Goal: Book appointment/travel/reservation

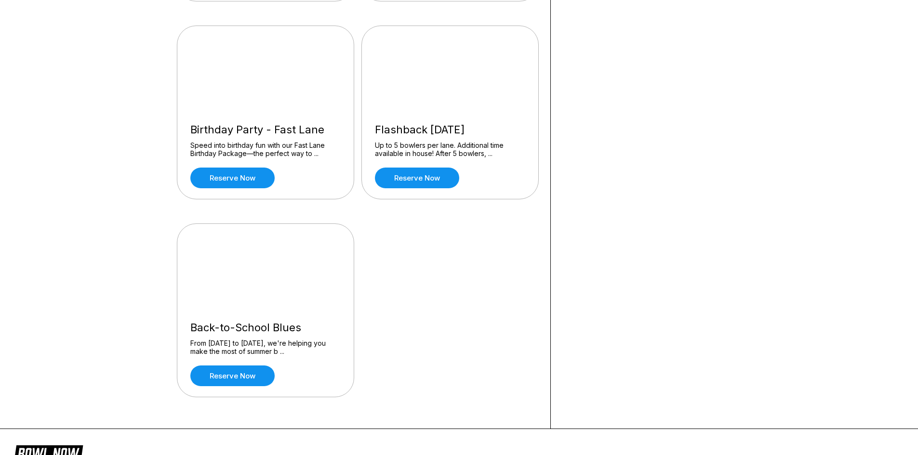
scroll to position [482, 0]
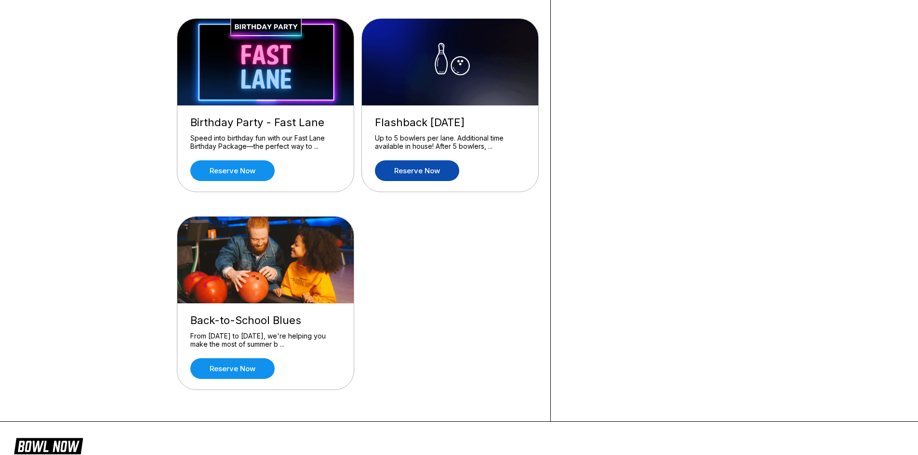
click at [424, 170] on link "Reserve now" at bounding box center [417, 170] width 84 height 21
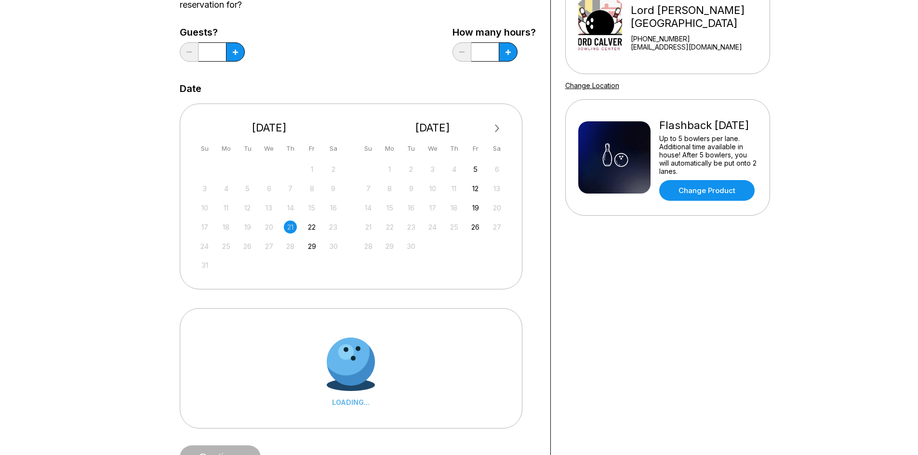
scroll to position [145, 0]
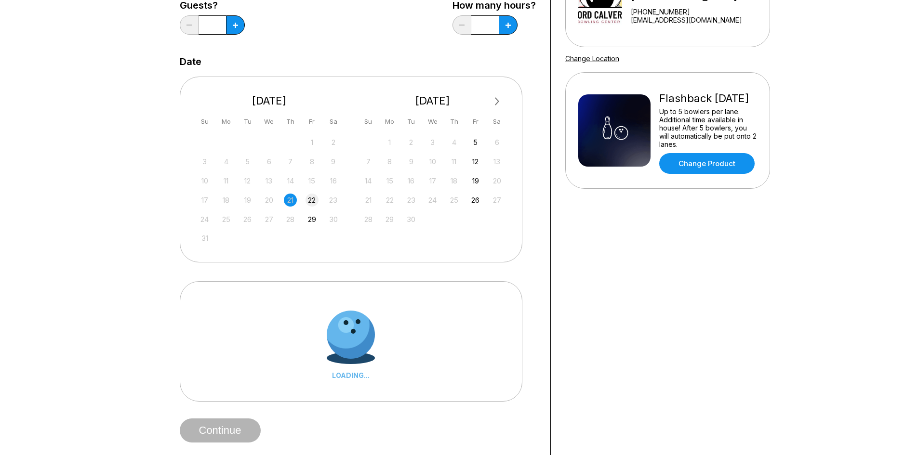
click at [312, 200] on div "22" at bounding box center [312, 200] width 13 height 13
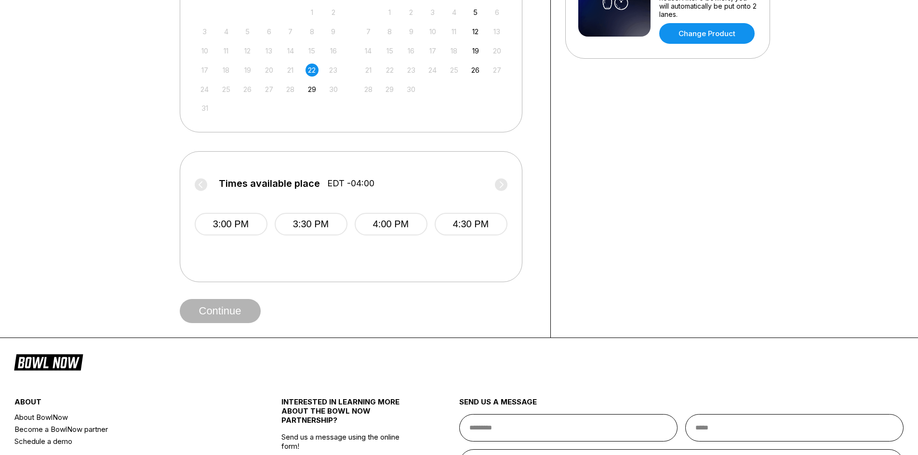
scroll to position [289, 0]
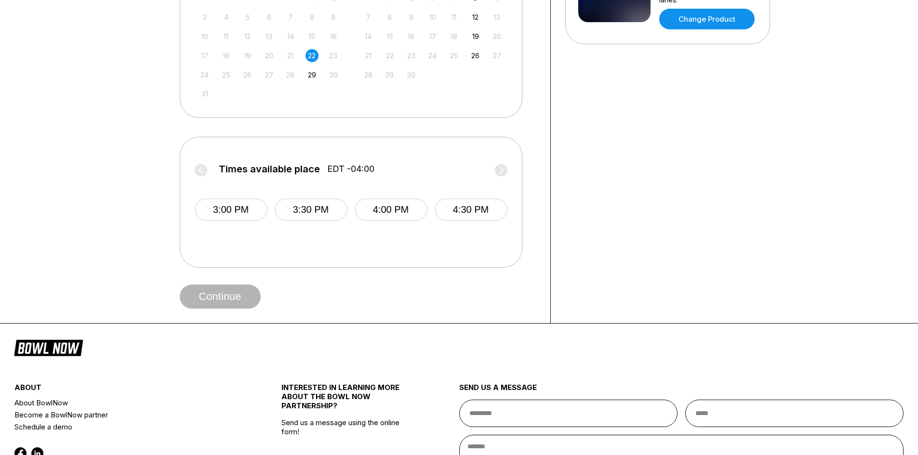
click at [503, 173] on label "Times available place EDT -04:00" at bounding box center [351, 171] width 313 height 15
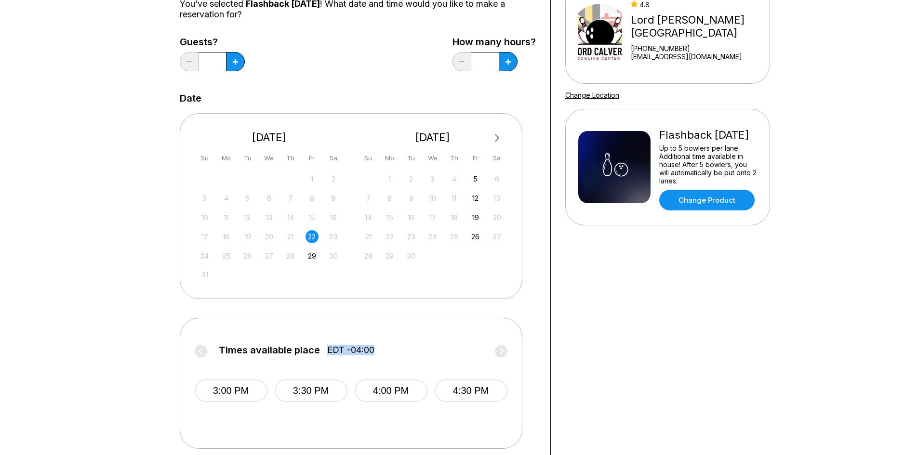
scroll to position [96, 0]
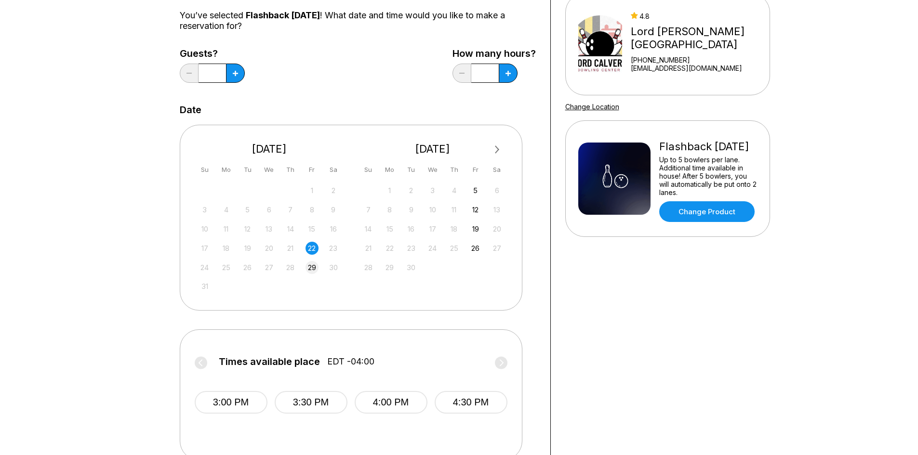
click at [313, 268] on div "29" at bounding box center [312, 267] width 13 height 13
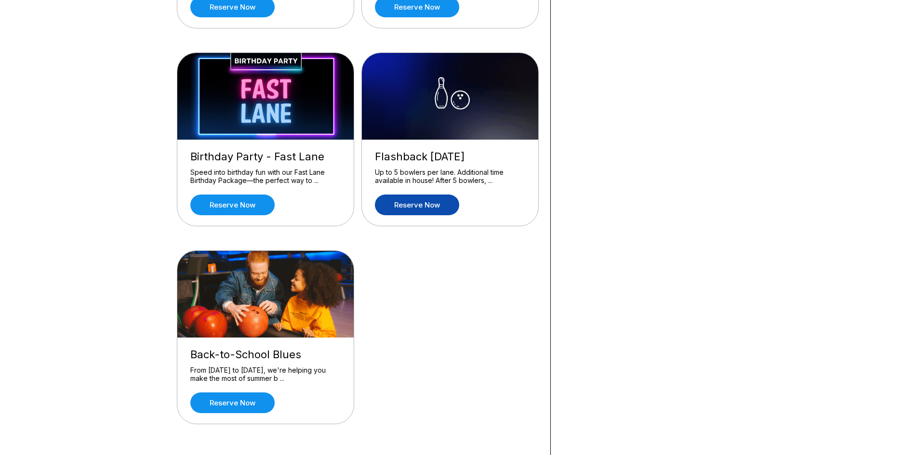
scroll to position [452, 0]
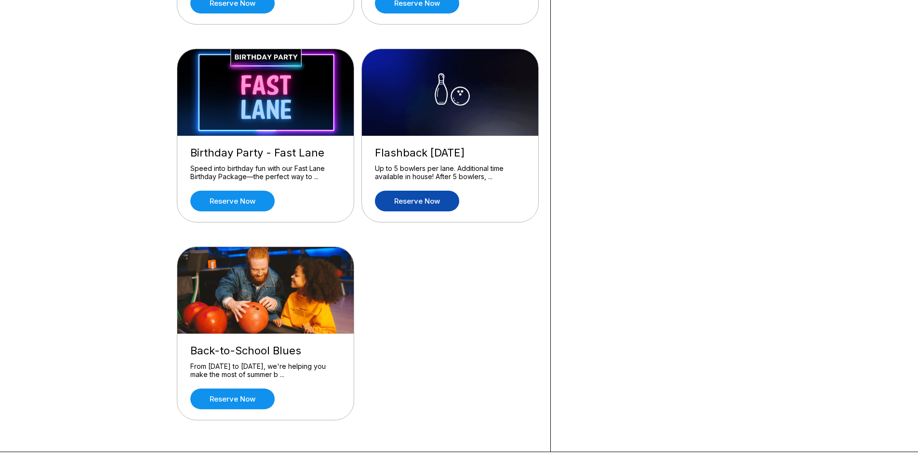
click at [419, 199] on link "Reserve now" at bounding box center [417, 201] width 84 height 21
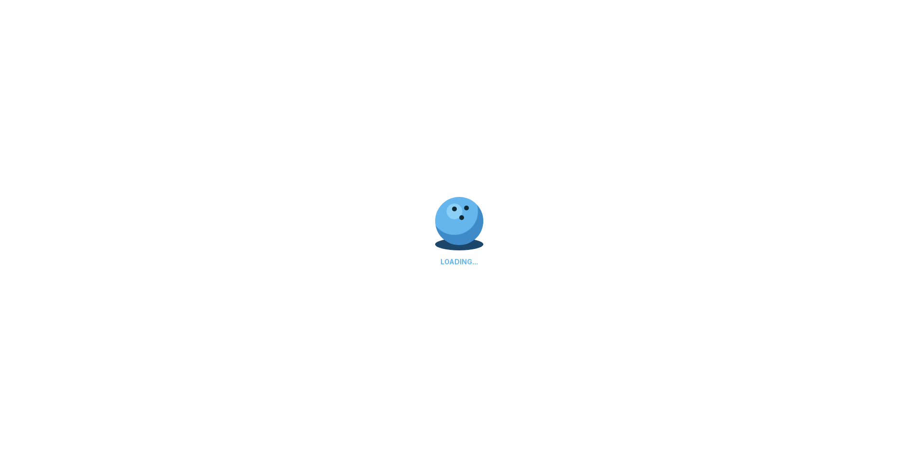
scroll to position [0, 0]
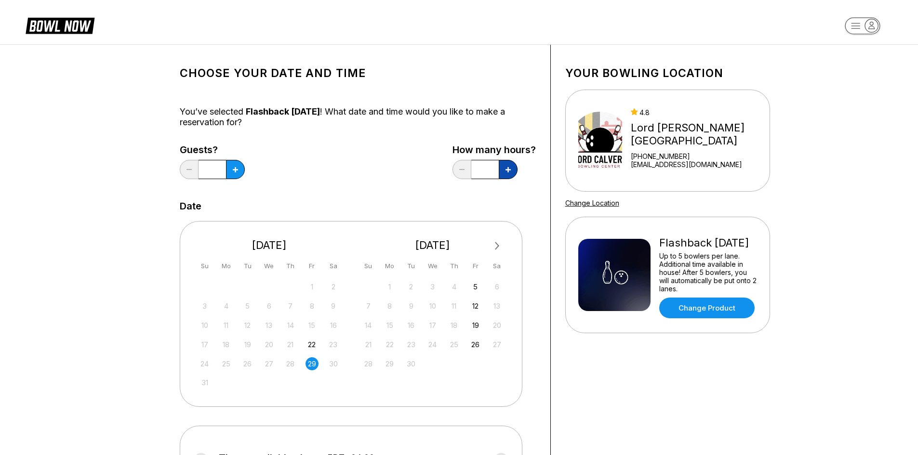
click at [238, 172] on icon at bounding box center [235, 169] width 5 height 5
type input "*"
click at [237, 169] on icon at bounding box center [235, 169] width 5 height 5
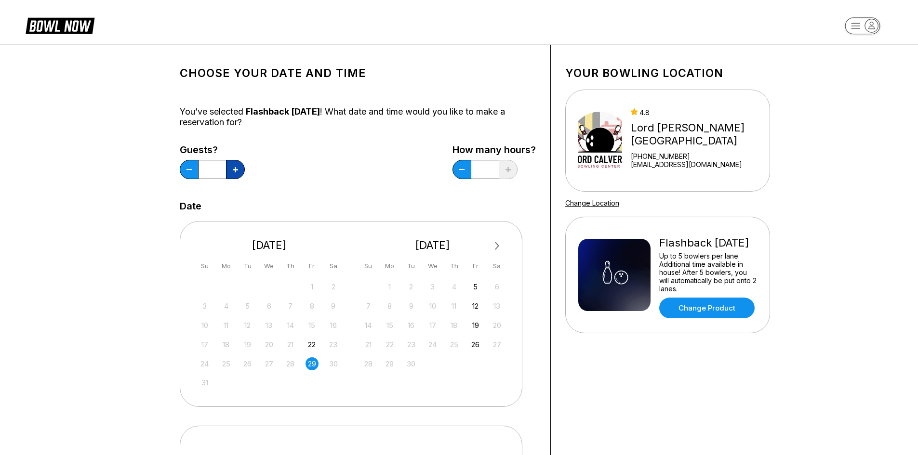
click at [237, 169] on icon at bounding box center [235, 169] width 5 height 5
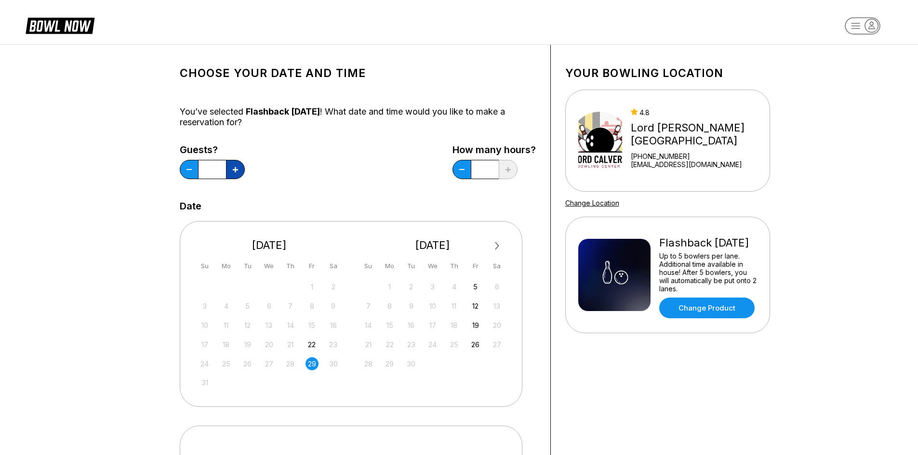
click at [237, 169] on icon at bounding box center [235, 169] width 5 height 5
type input "**"
click at [311, 344] on div "22" at bounding box center [312, 344] width 13 height 13
